Goal: Task Accomplishment & Management: Manage account settings

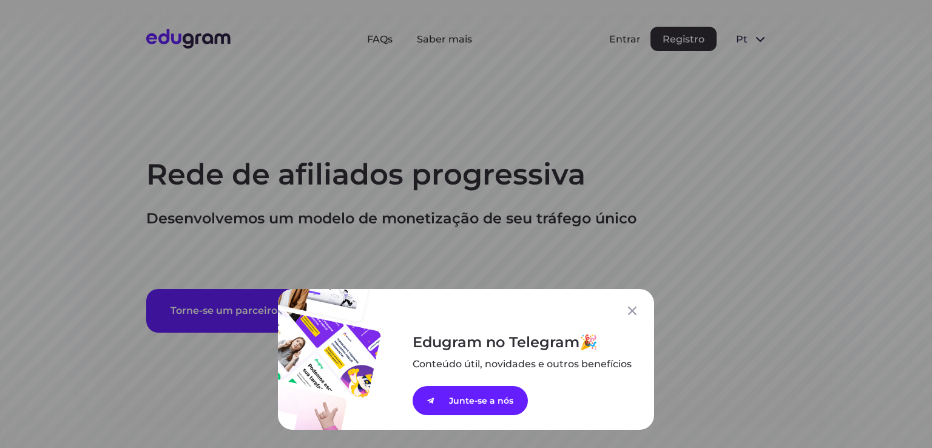
click at [621, 42] on div "Edugram no Telegram Conteúdo útil, novidades e outros ﻿benefícios Junte-se a nós" at bounding box center [466, 224] width 932 height 448
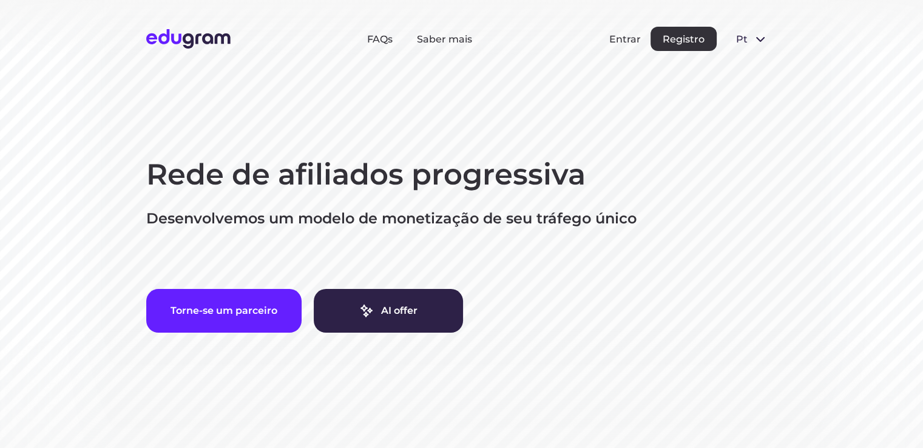
click at [620, 46] on div "Entrar Registro" at bounding box center [662, 39] width 107 height 24
click at [619, 41] on button "Entrar" at bounding box center [625, 39] width 32 height 12
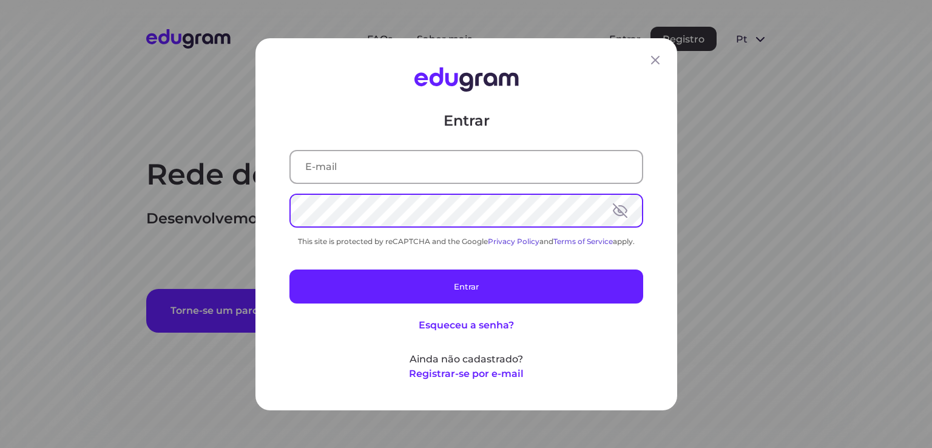
click at [436, 178] on input "text" at bounding box center [466, 166] width 351 height 32
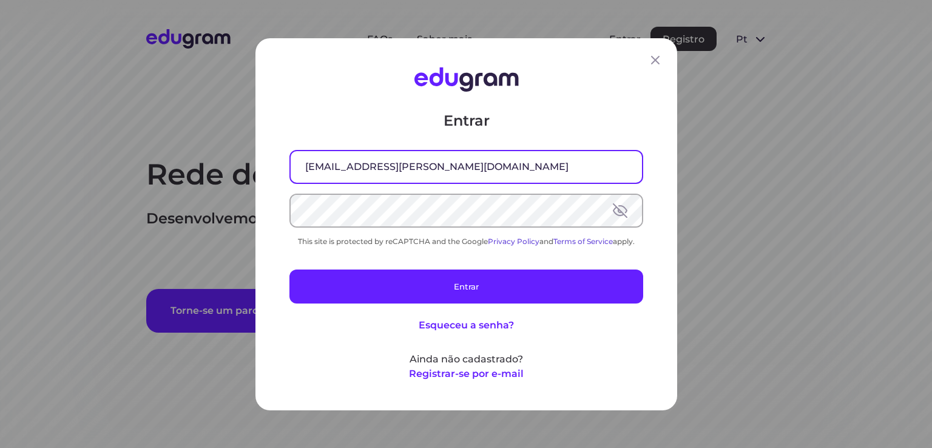
type input "jcs.siewert@gmail.com"
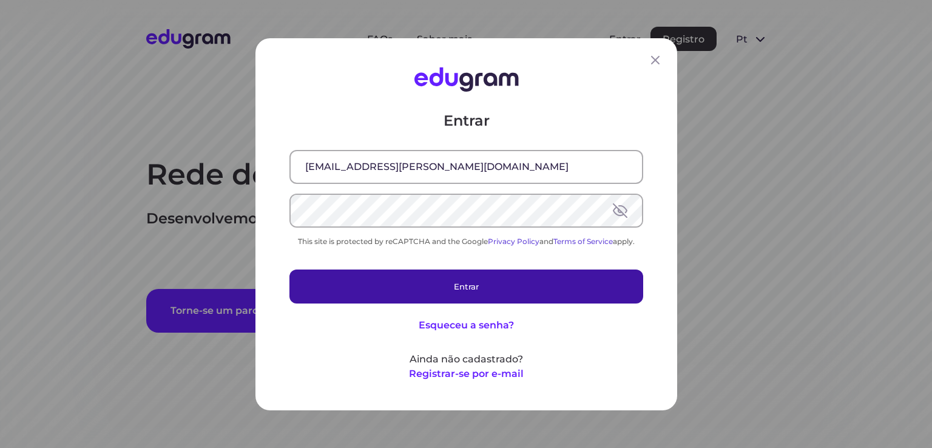
click at [370, 291] on button "Entrar" at bounding box center [466, 286] width 354 height 34
